Goal: Information Seeking & Learning: Learn about a topic

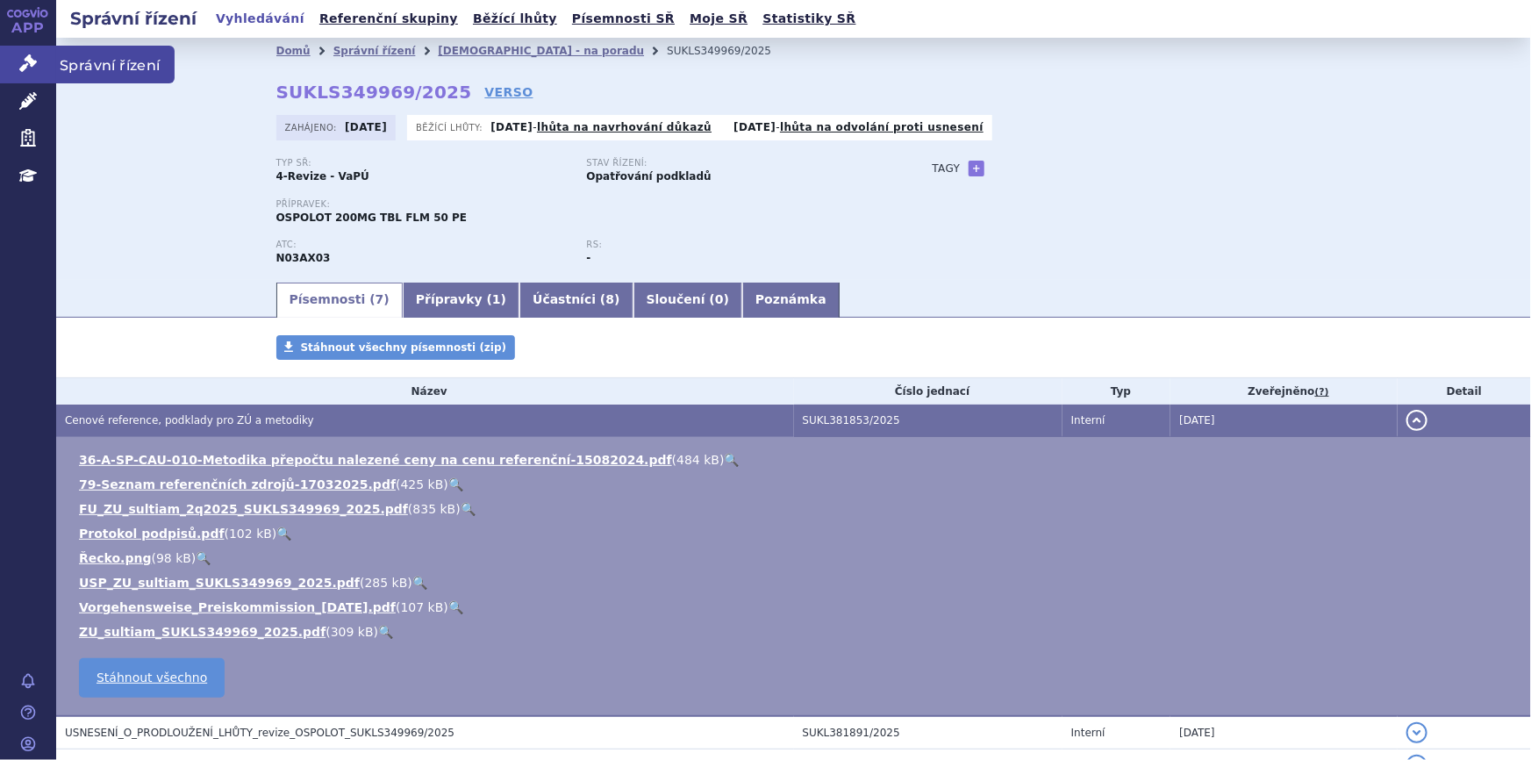
click at [18, 68] on link "Správní řízení" at bounding box center [28, 64] width 56 height 37
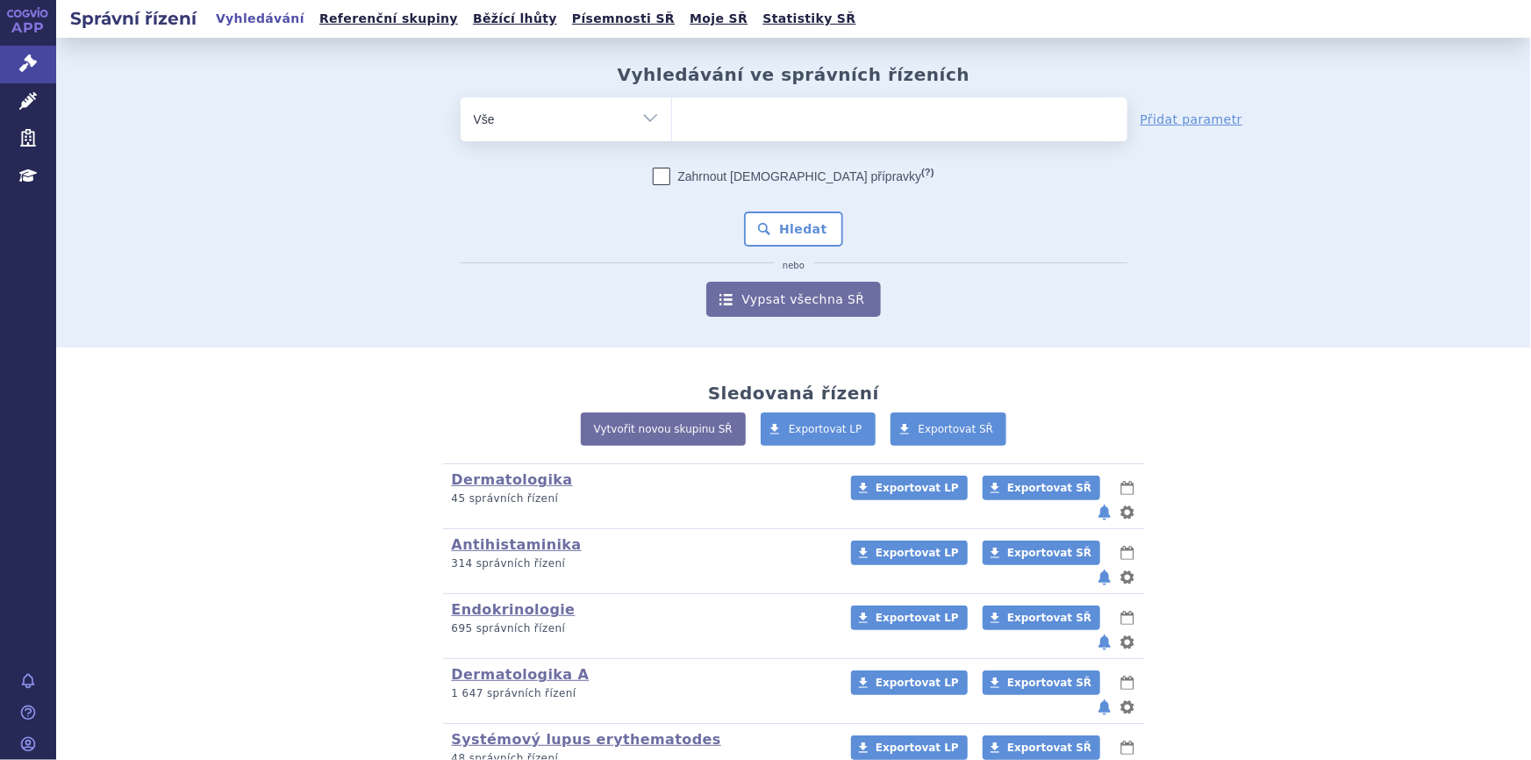
click at [714, 120] on ul at bounding box center [899, 115] width 455 height 37
click at [672, 120] on select at bounding box center [671, 119] width 1 height 44
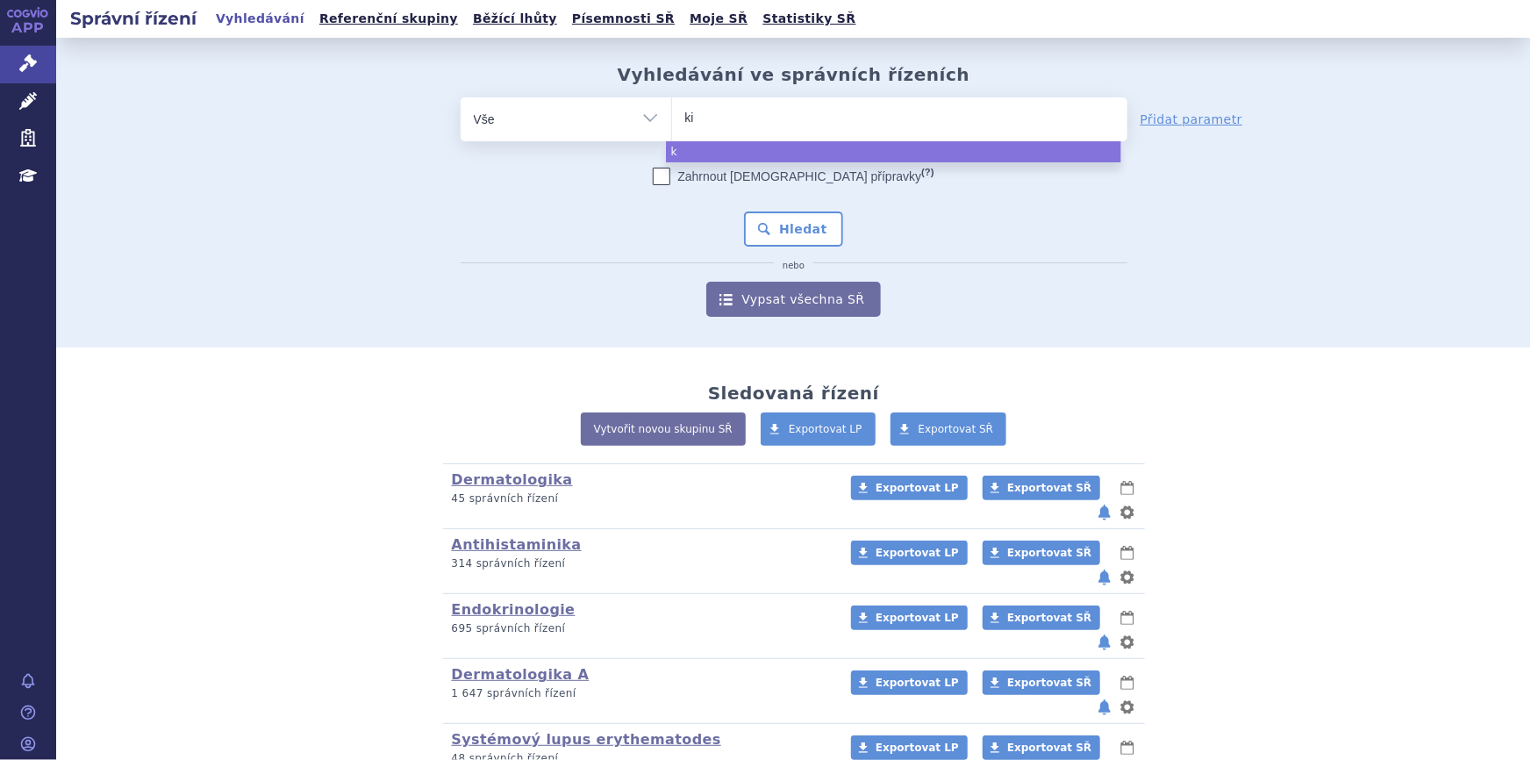
type input "kis"
type input "kisq"
type input "kisqal"
type input "kisqali"
select select "kisqali"
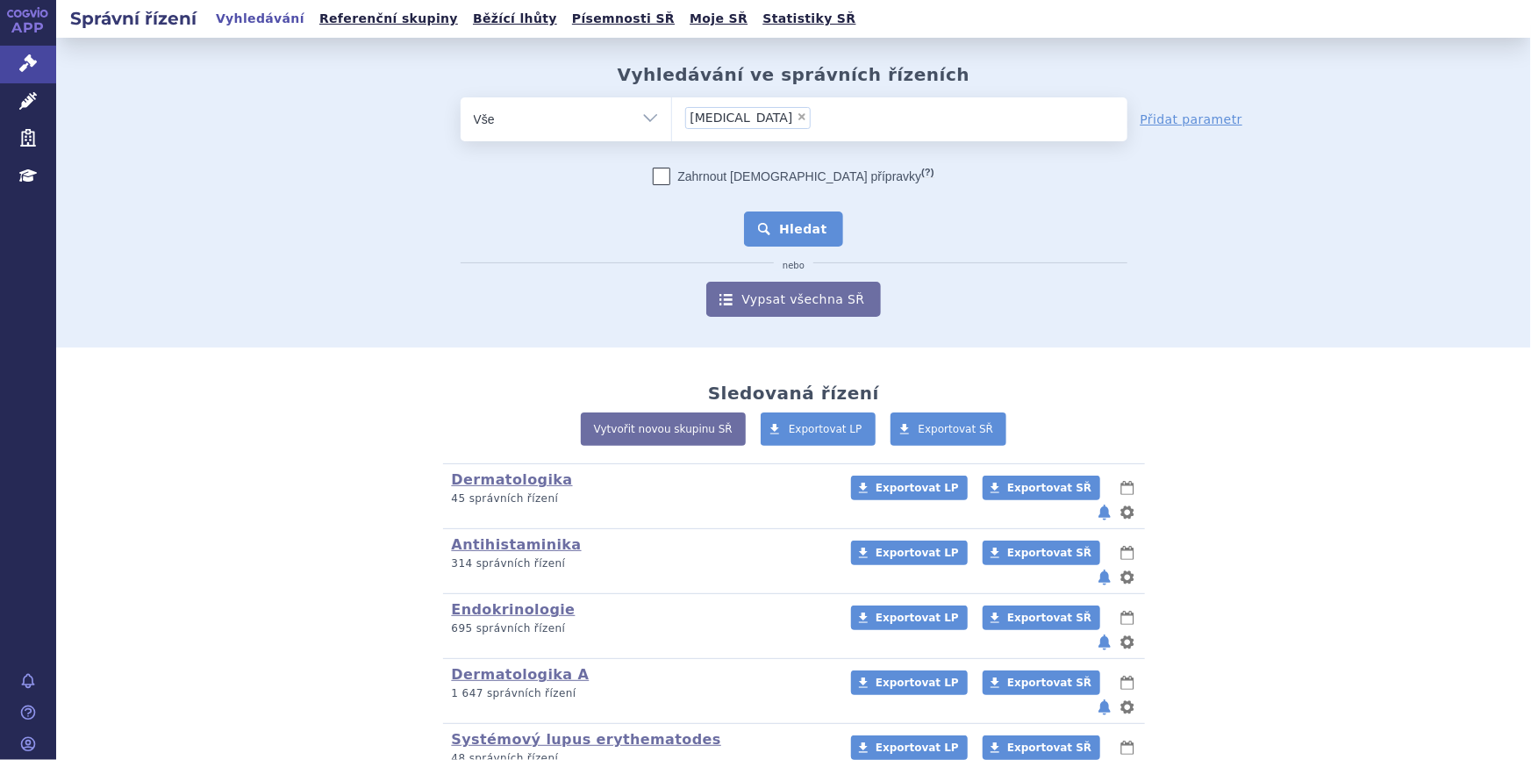
click at [774, 216] on button "Hledat" at bounding box center [793, 228] width 99 height 35
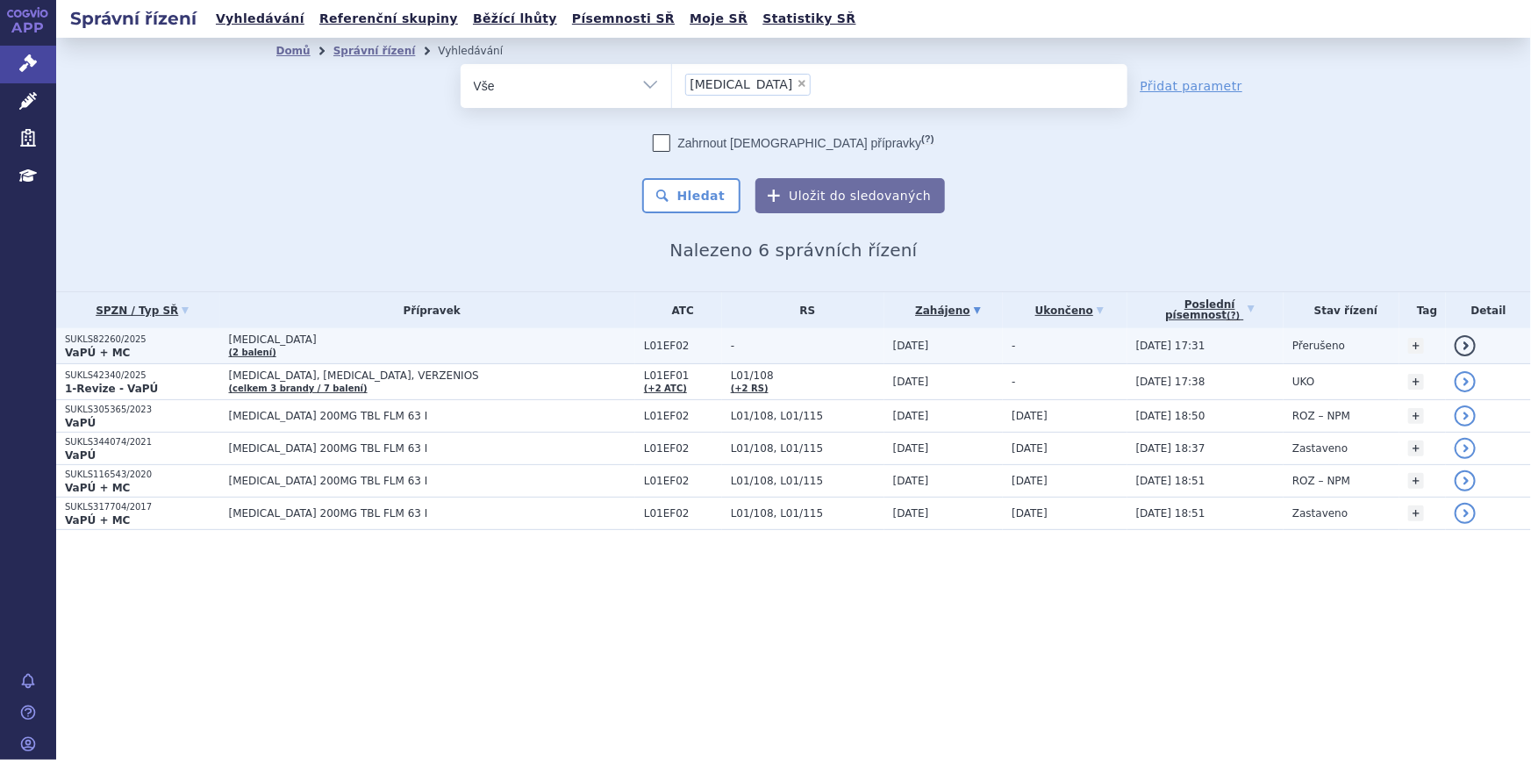
click at [644, 347] on span "L01EF02" at bounding box center [683, 346] width 78 height 12
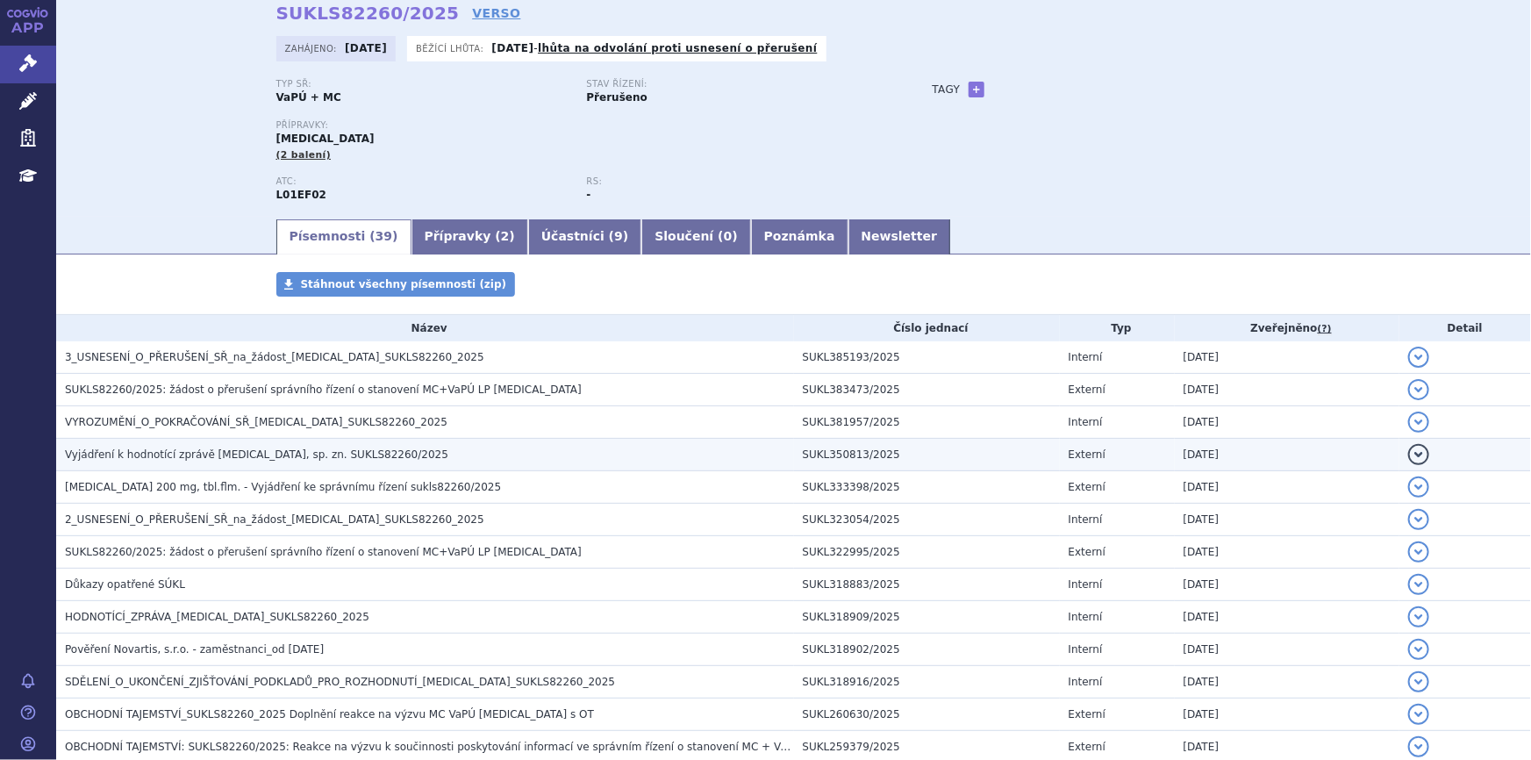
scroll to position [159, 0]
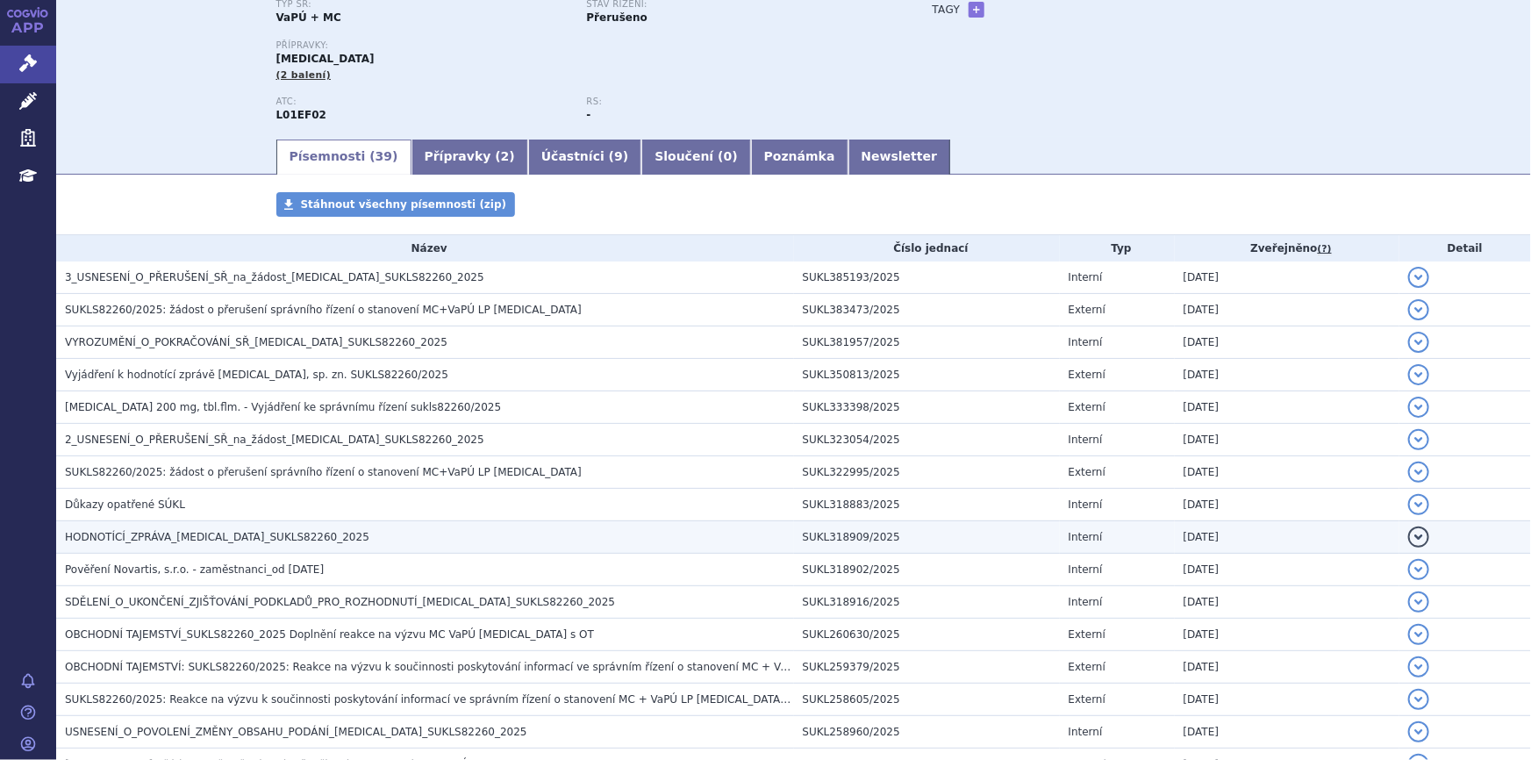
click at [257, 534] on span "HODNOTÍCÍ_ZPRÁVA_[MEDICAL_DATA]_SUKLS82260_2025" at bounding box center [217, 537] width 304 height 12
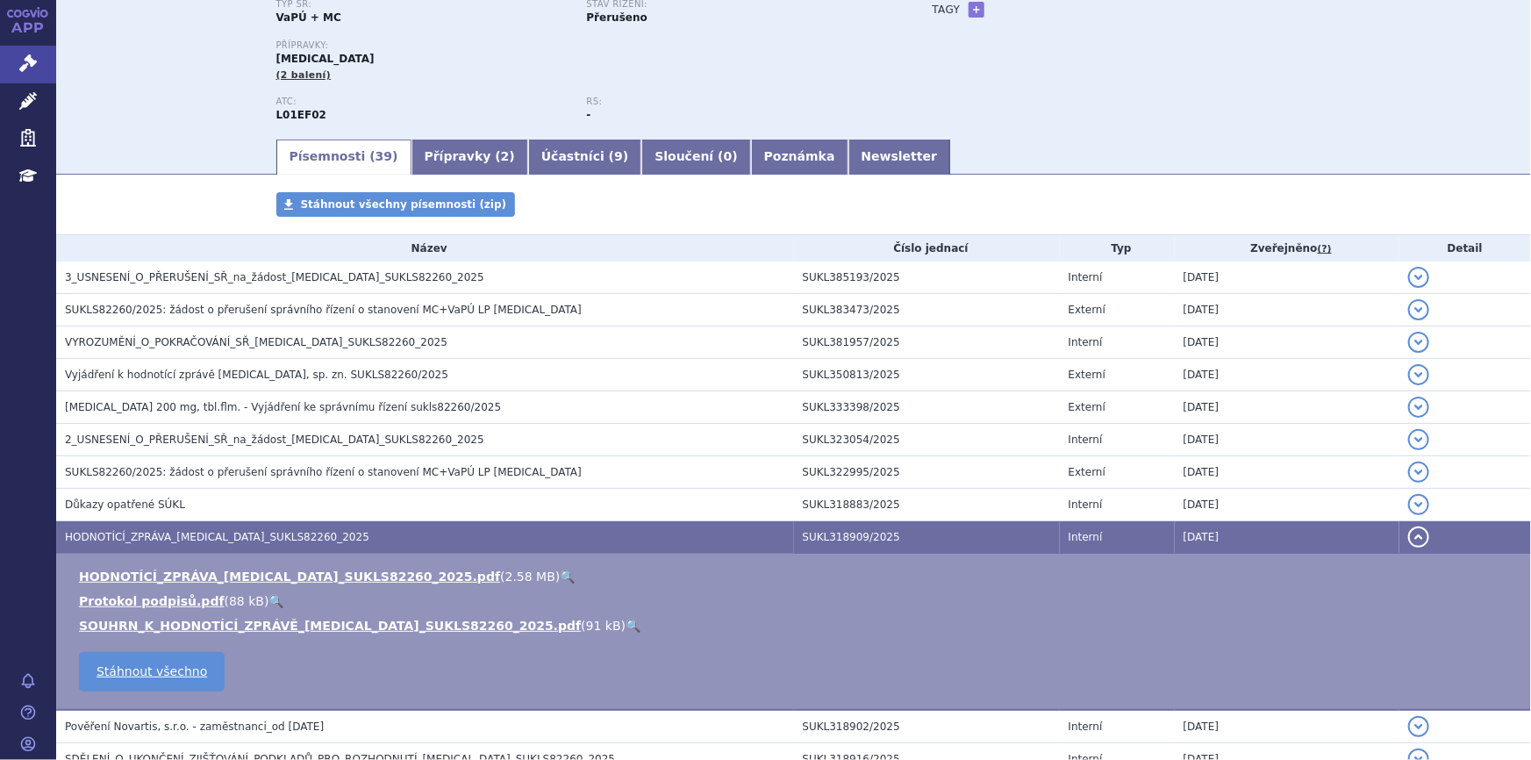
click at [560, 572] on link "🔍" at bounding box center [567, 576] width 15 height 14
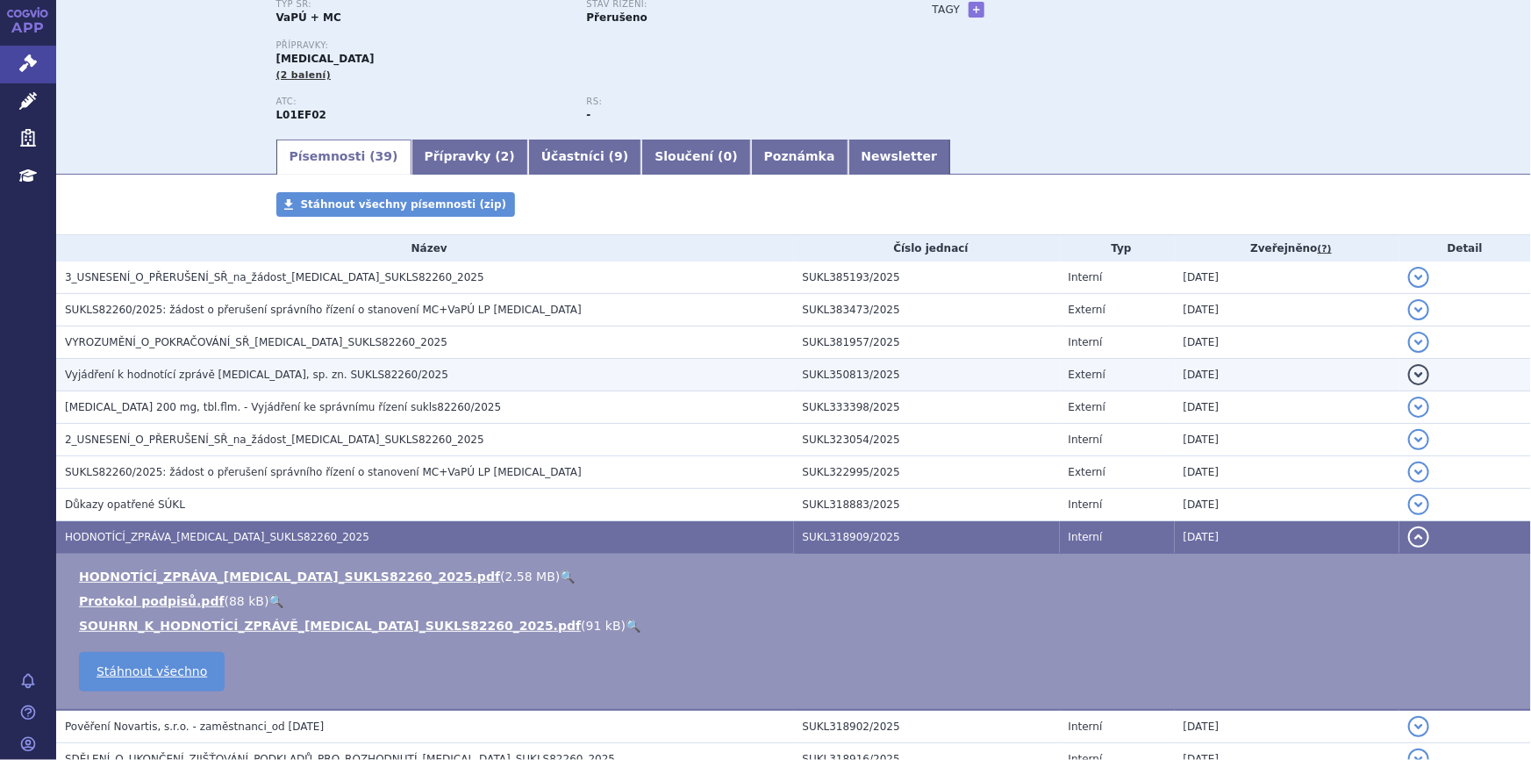
click at [159, 376] on span "Vyjádření k hodnotící zprávě [MEDICAL_DATA], sp. zn. SUKLS82260/2025" at bounding box center [256, 375] width 383 height 12
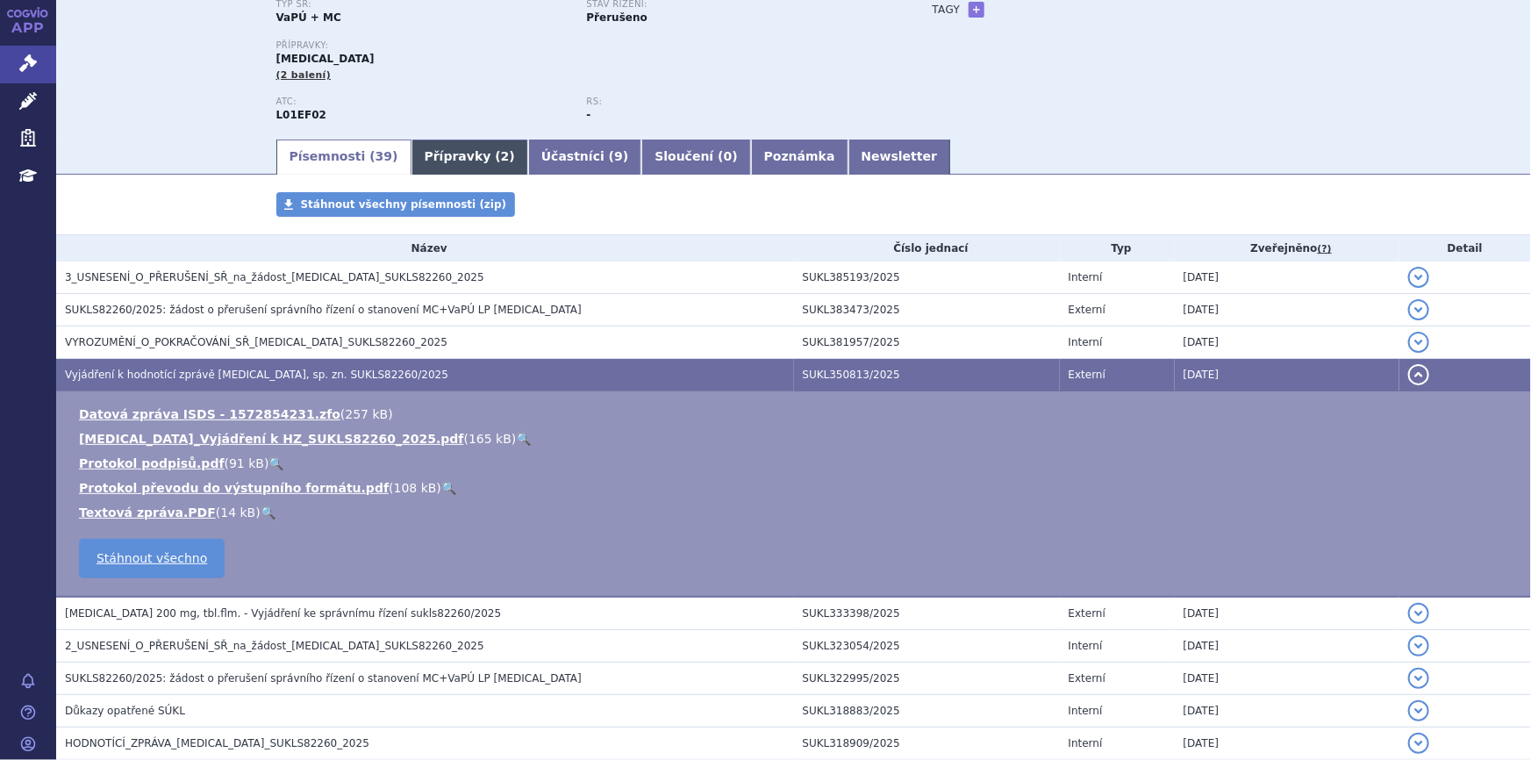
click at [424, 164] on link "Přípravky ( 2 )" at bounding box center [470, 157] width 117 height 35
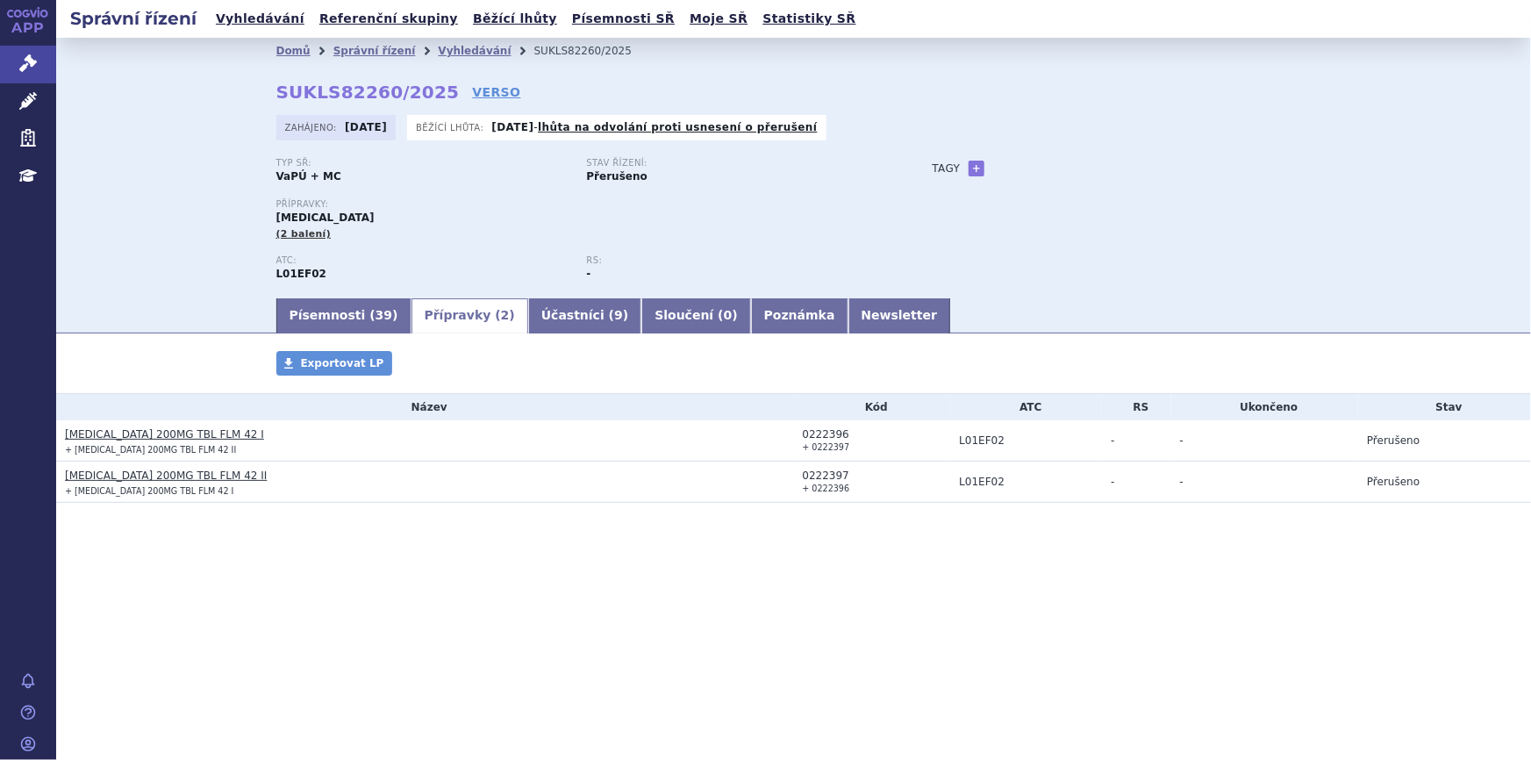
click at [132, 433] on link "[MEDICAL_DATA] 200MG TBL FLM 42 I" at bounding box center [164, 434] width 199 height 12
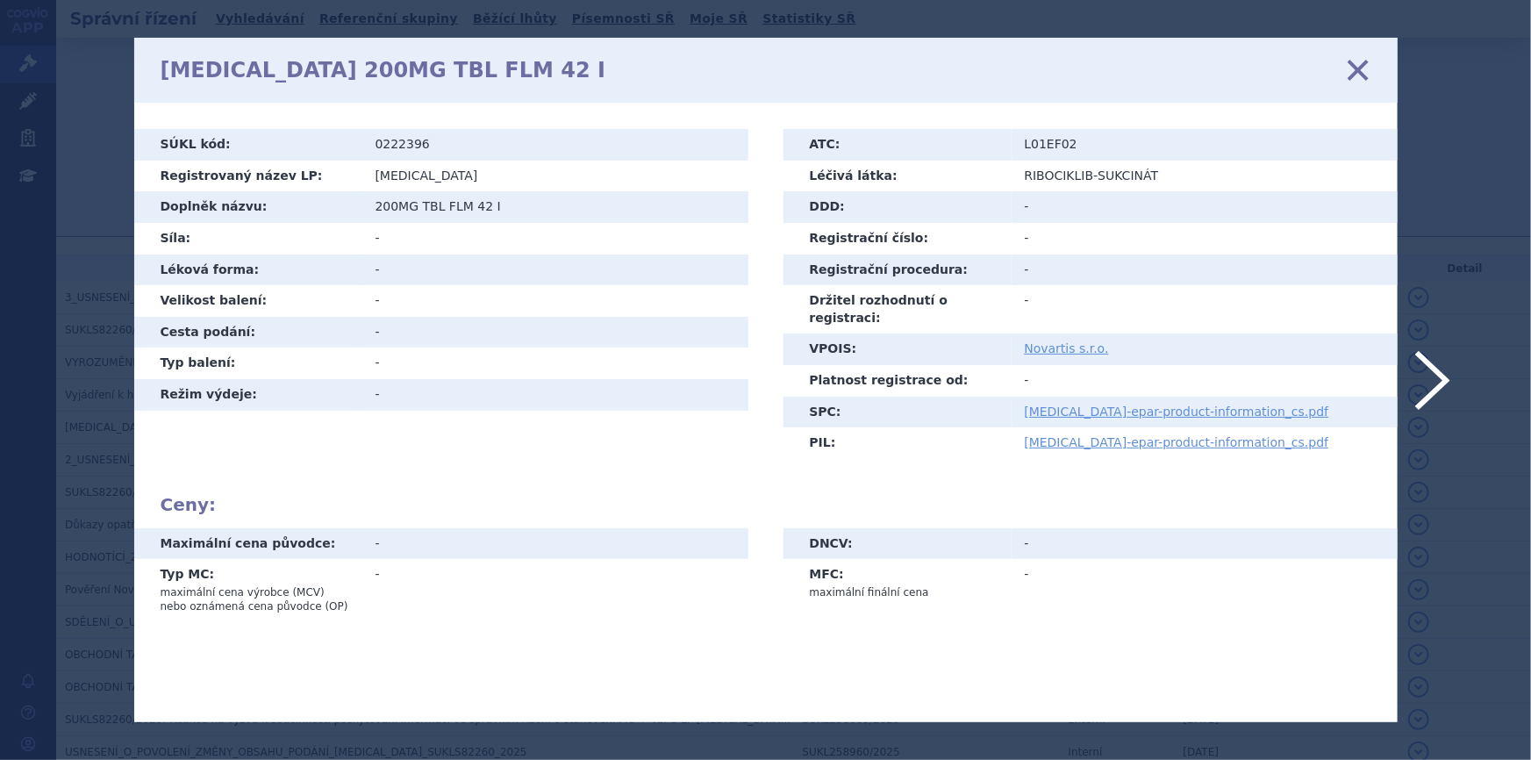
click at [1363, 70] on icon at bounding box center [1357, 70] width 37 height 37
